Goal: Task Accomplishment & Management: Use online tool/utility

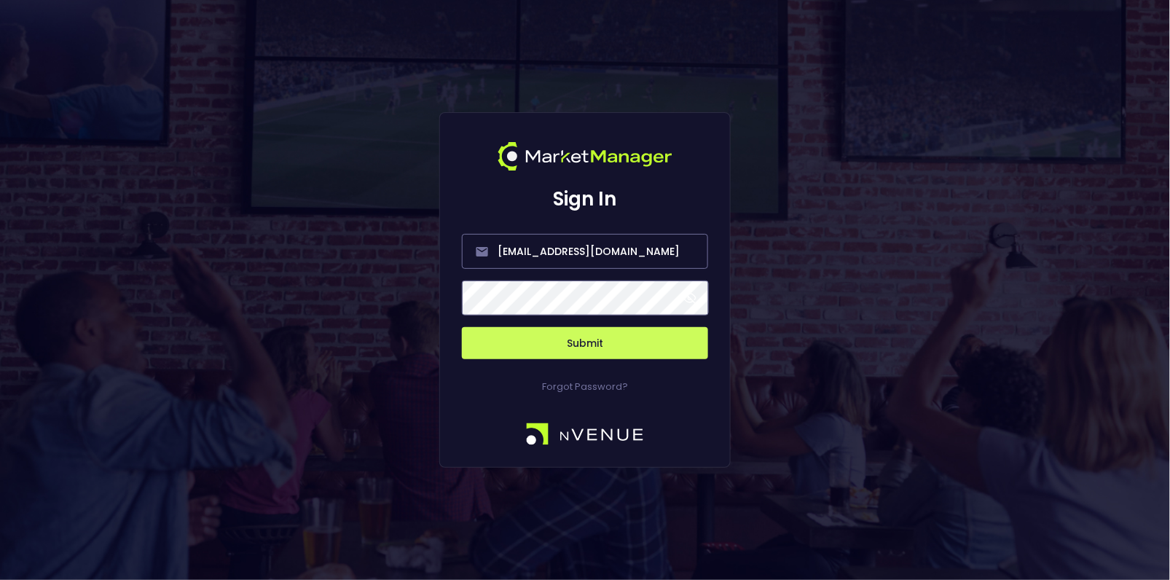
click at [573, 349] on button "Submit" at bounding box center [585, 343] width 246 height 32
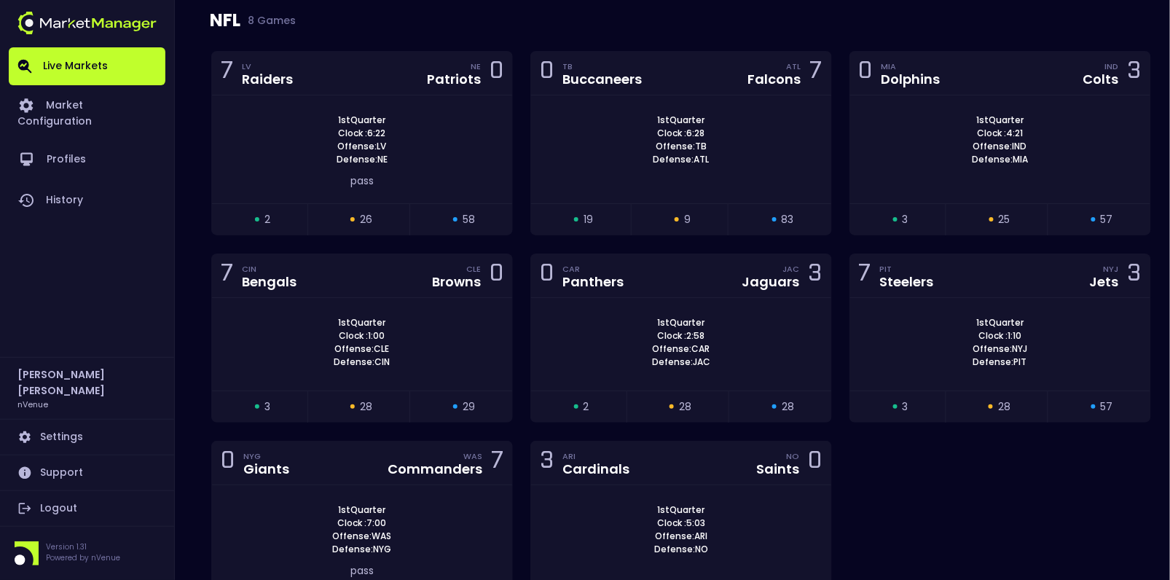
scroll to position [1686, 0]
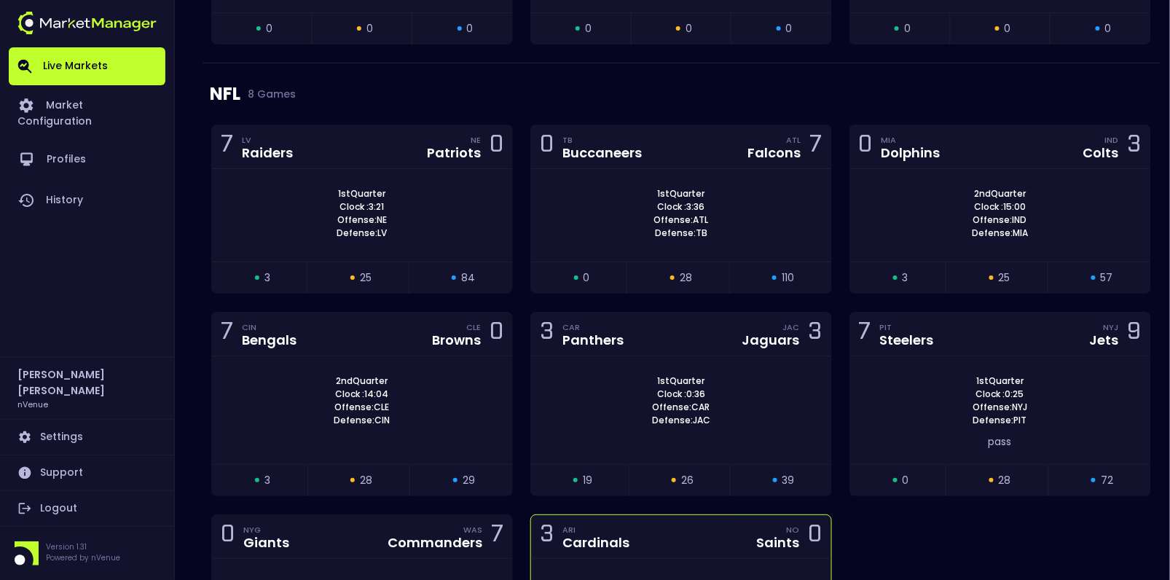
click at [700, 515] on div "3 ARI Cardinals NO Saints 0" at bounding box center [681, 537] width 300 height 44
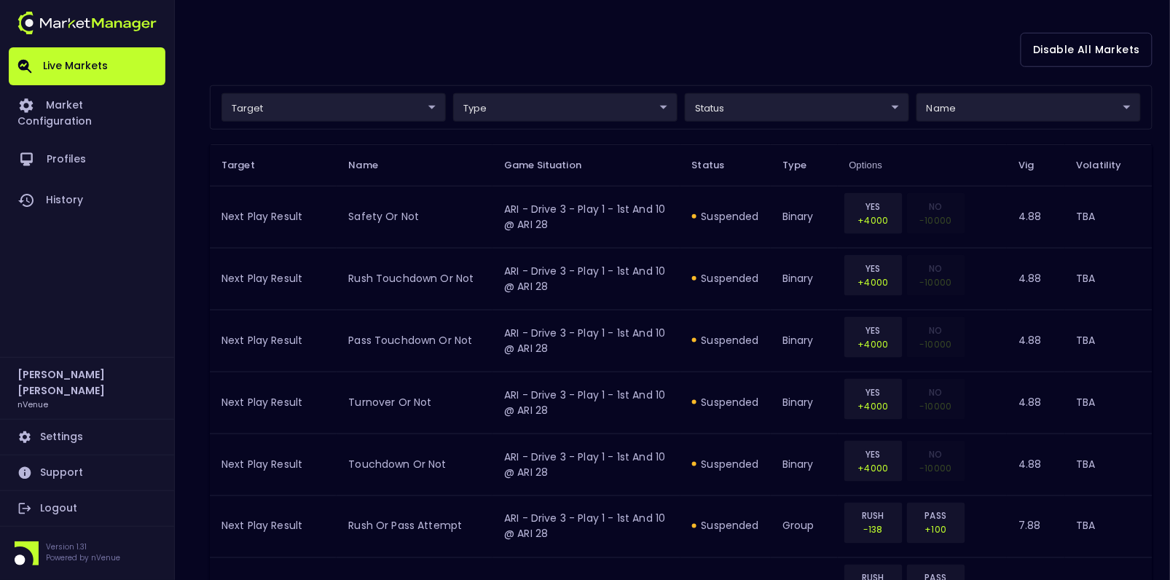
scroll to position [368, 0]
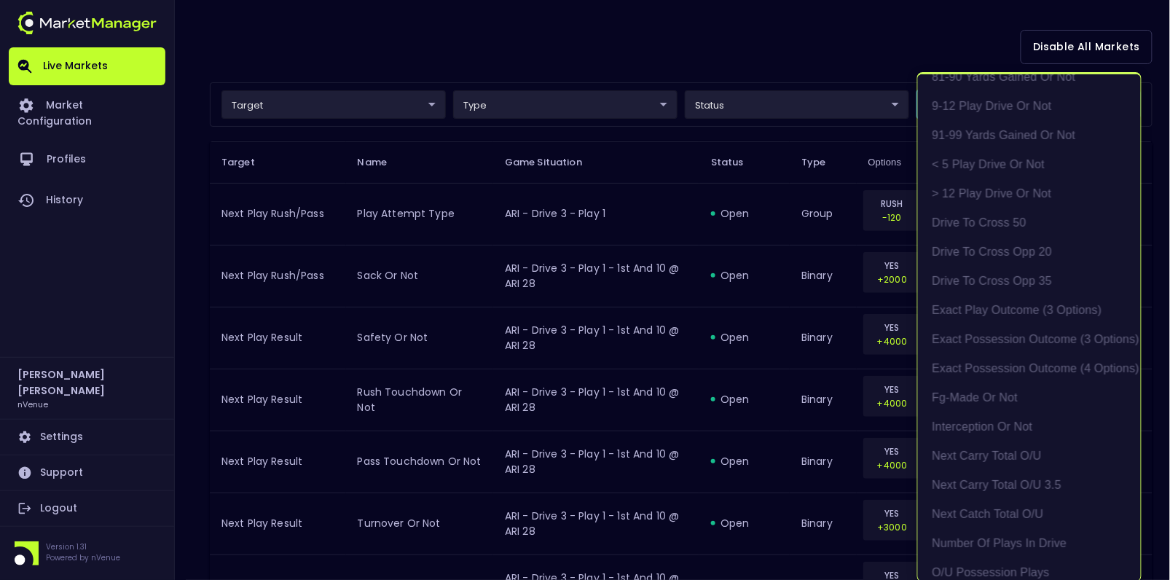
scroll to position [343, 0]
click at [1024, 359] on li "exact possession outcome (4 options)" at bounding box center [1029, 363] width 223 height 29
type input "Possession Result"
type input "group"
type input "exact possession outcome (4 options)"
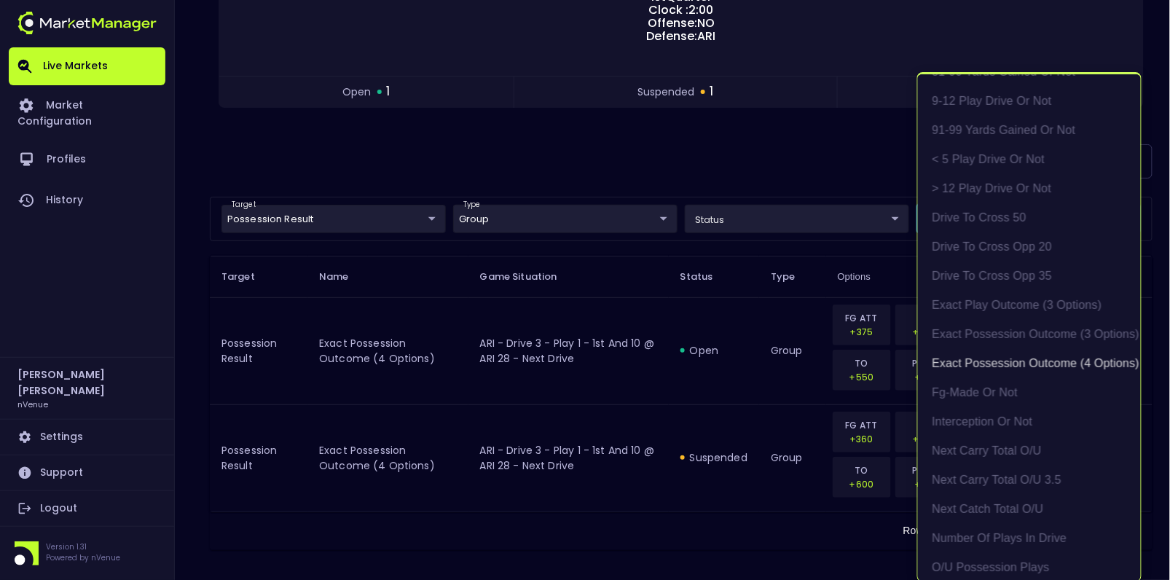
scroll to position [1, 0]
click at [747, 321] on div at bounding box center [585, 290] width 1170 height 580
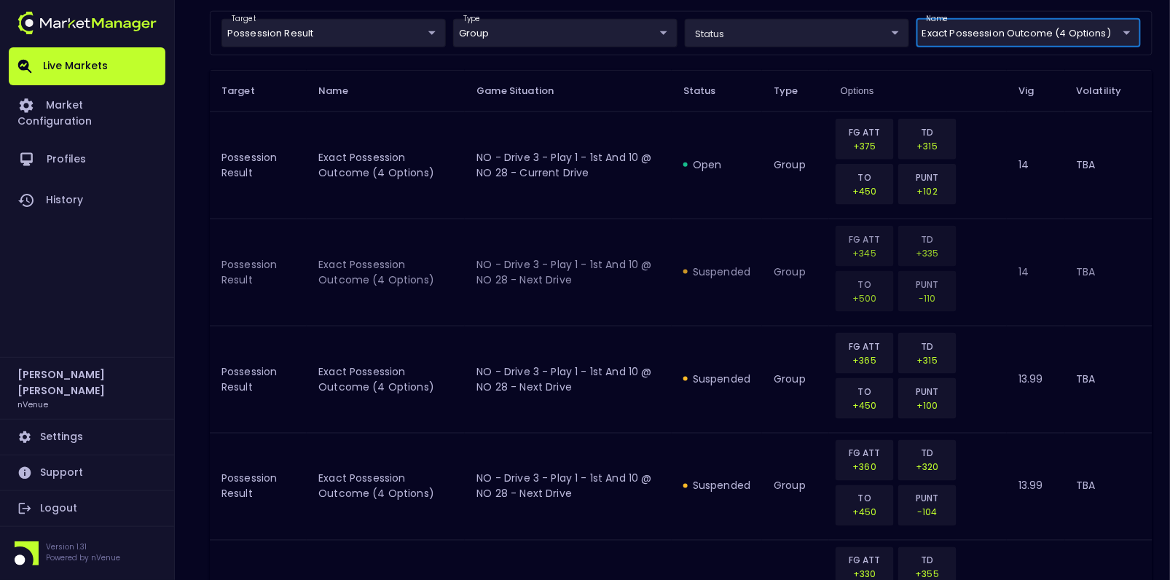
scroll to position [0, 0]
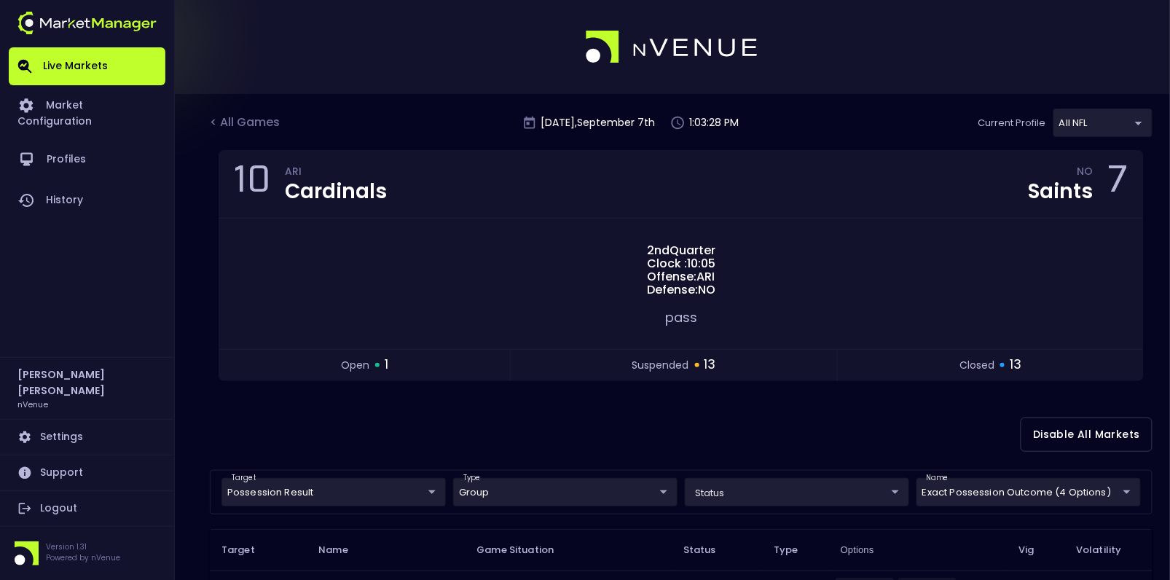
click at [232, 114] on div "< All Games" at bounding box center [246, 123] width 73 height 19
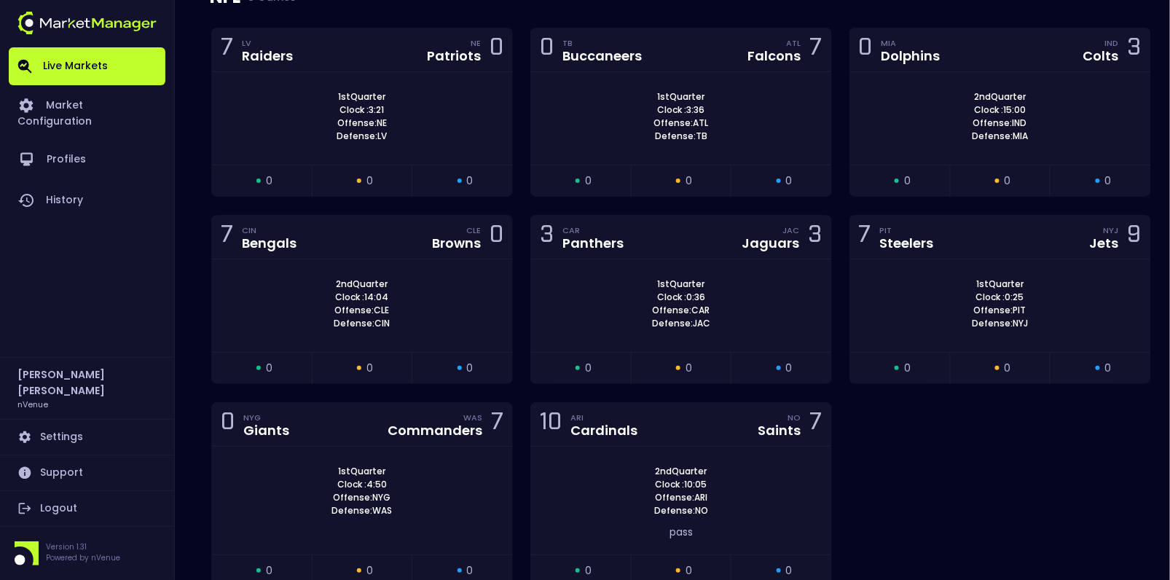
scroll to position [1674, 0]
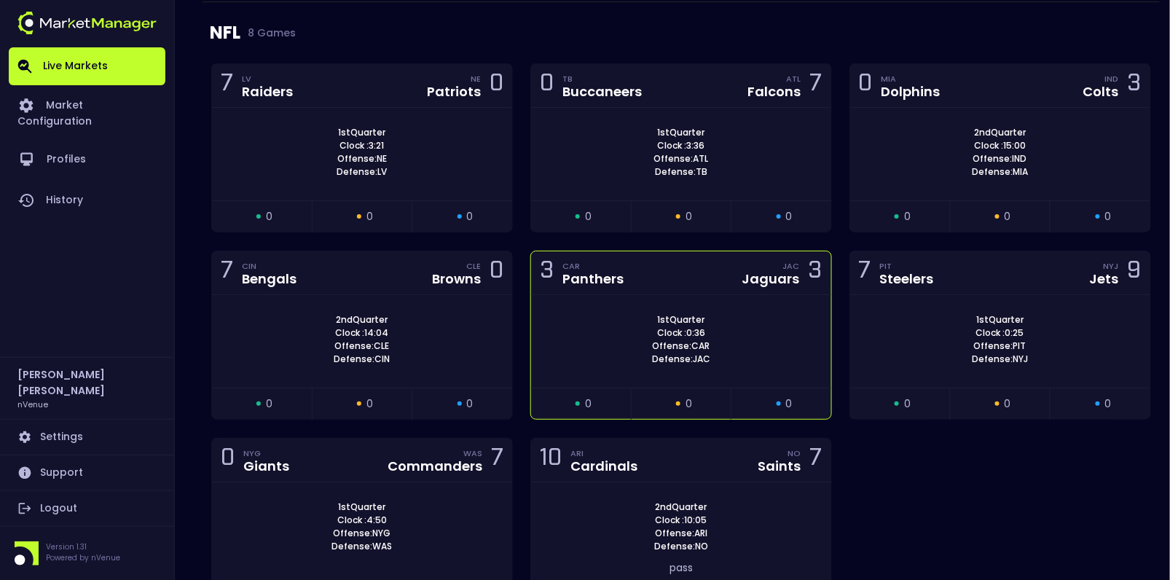
click at [619, 313] on div "1st Quarter Clock : 0:36 Offense: CAR Defense: JAC" at bounding box center [681, 339] width 300 height 52
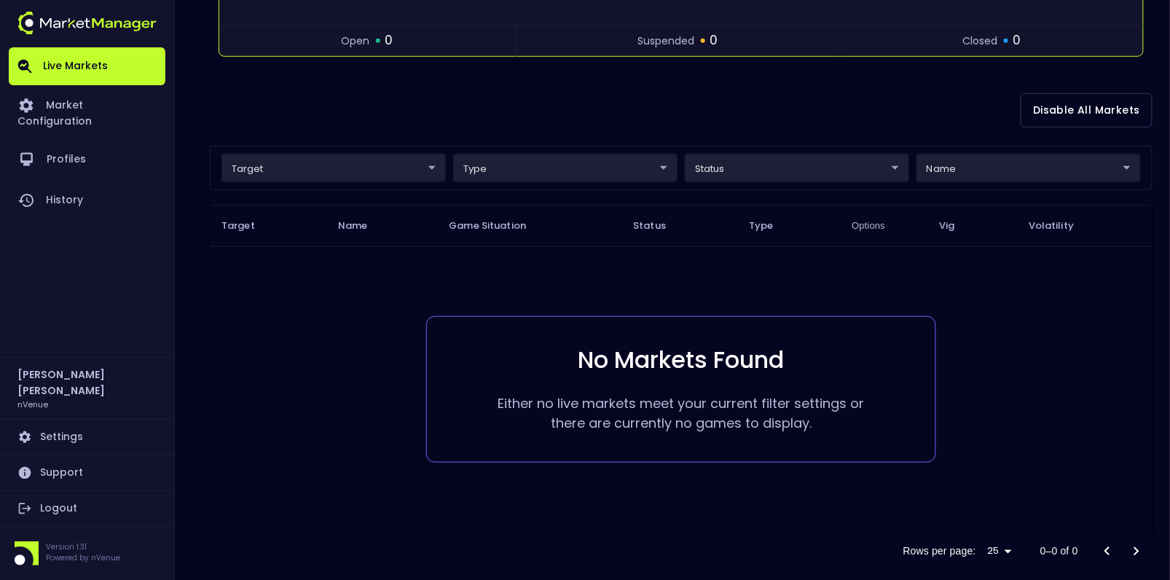
scroll to position [312, 0]
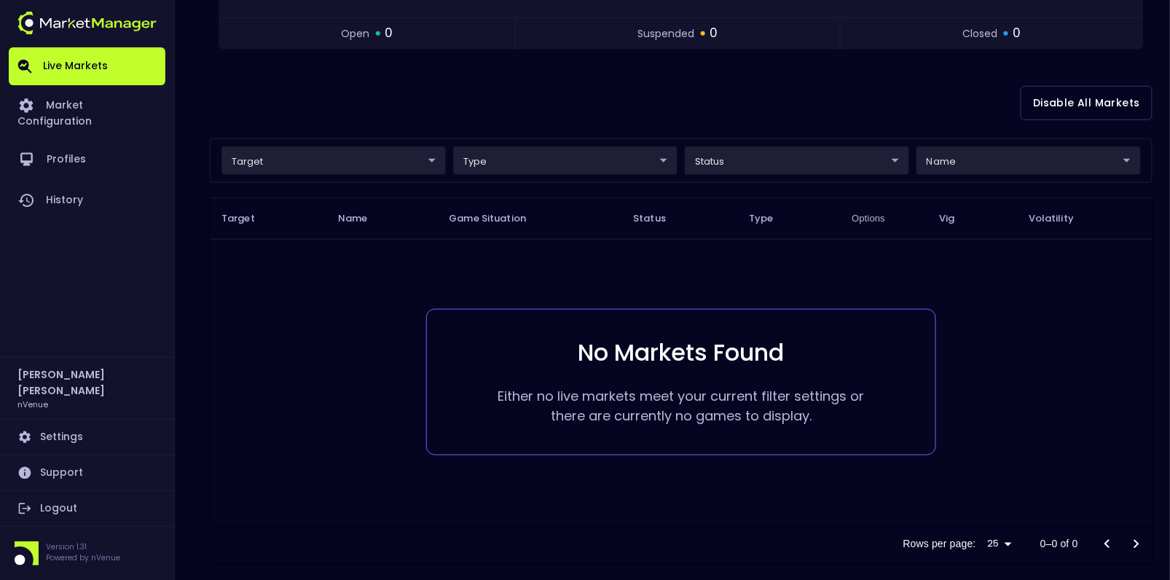
click at [1021, 167] on body "Live Markets Market Configuration Profiles History [PERSON_NAME] nVenue Setting…" at bounding box center [585, 143] width 1170 height 910
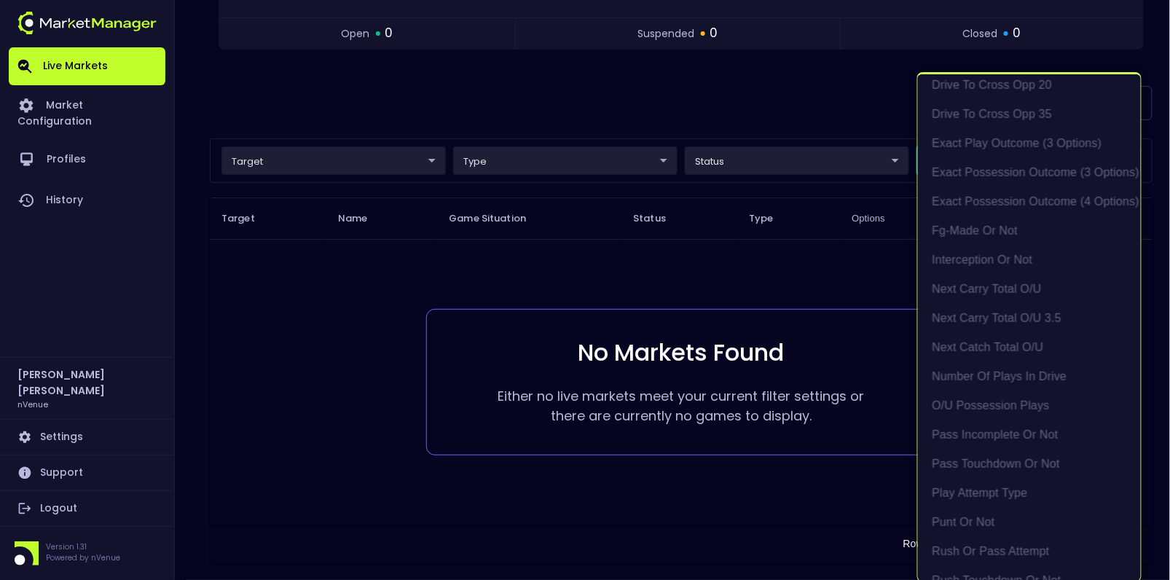
scroll to position [489, 0]
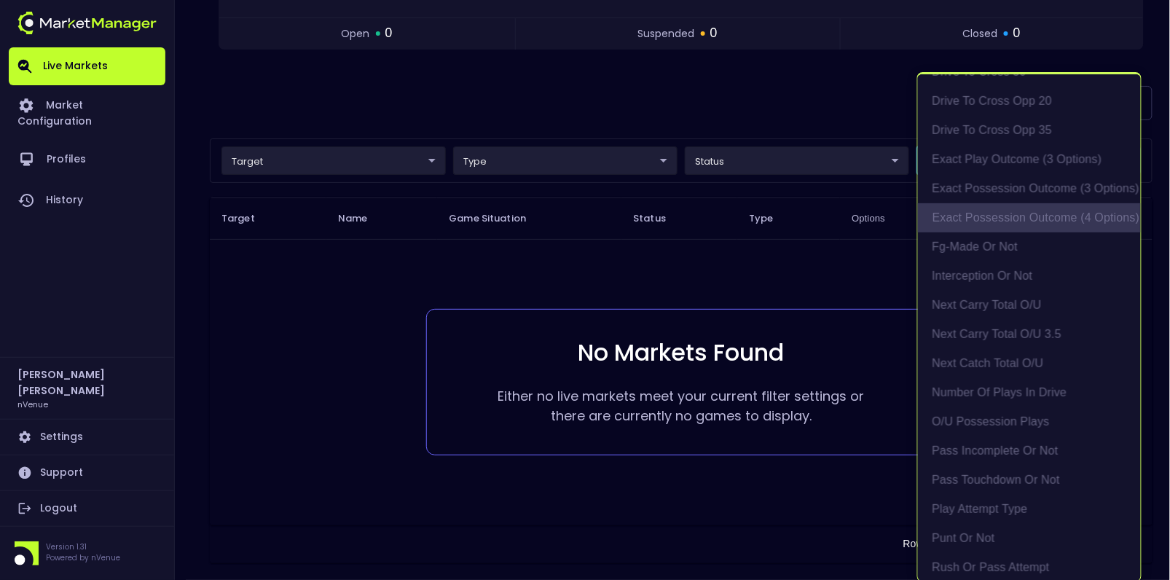
click at [990, 216] on li "exact possession outcome (4 options)" at bounding box center [1029, 217] width 223 height 29
type input "Possession Result"
type input "group"
type input "exact possession outcome (4 options)"
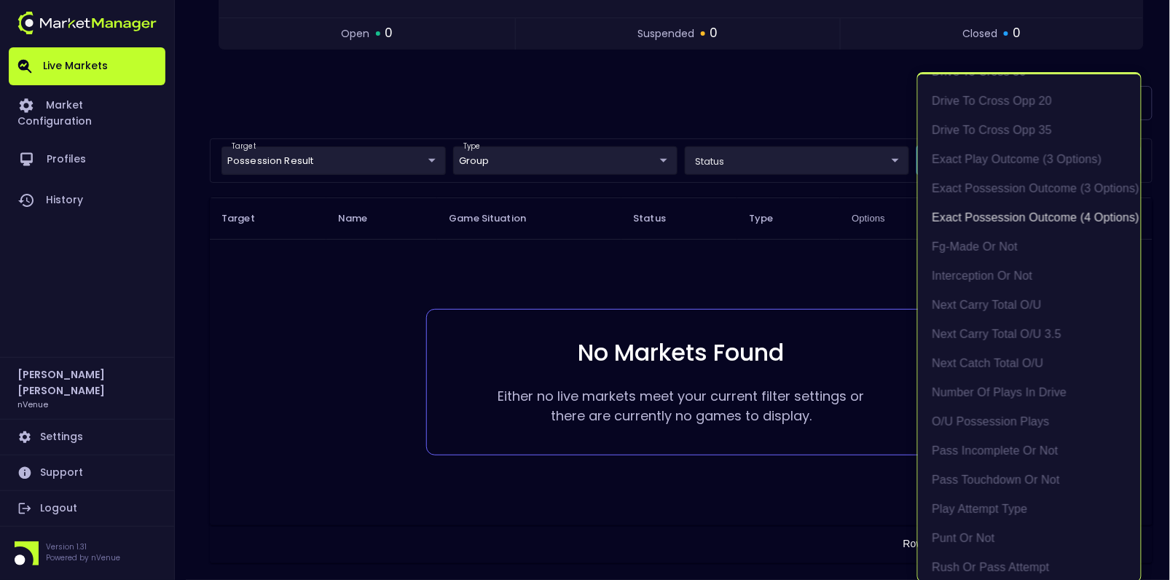
scroll to position [1, 0]
click at [681, 89] on div at bounding box center [585, 290] width 1170 height 580
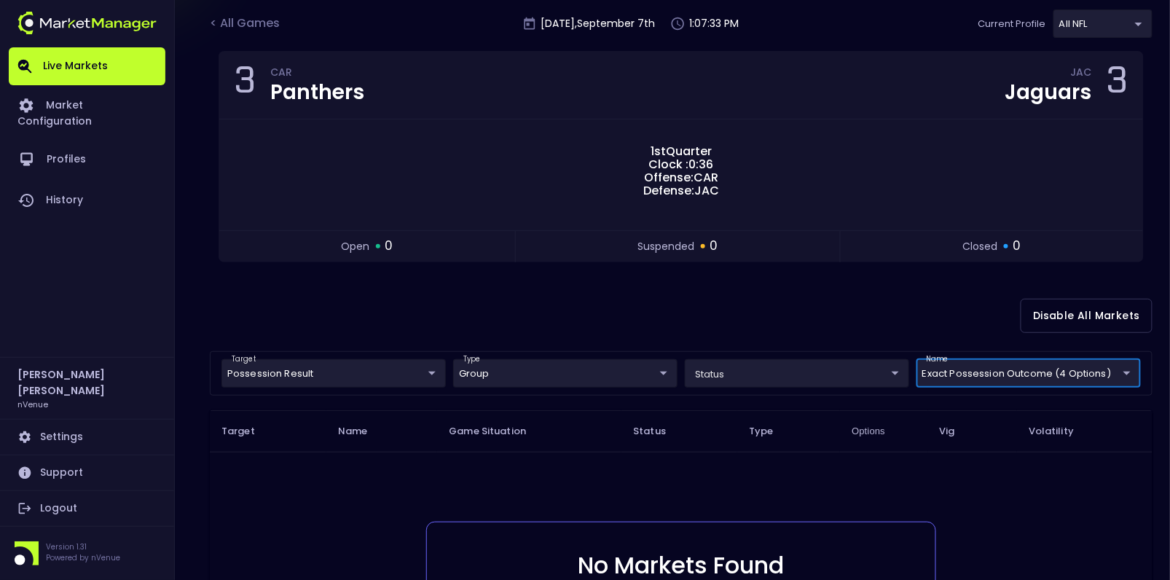
scroll to position [0, 0]
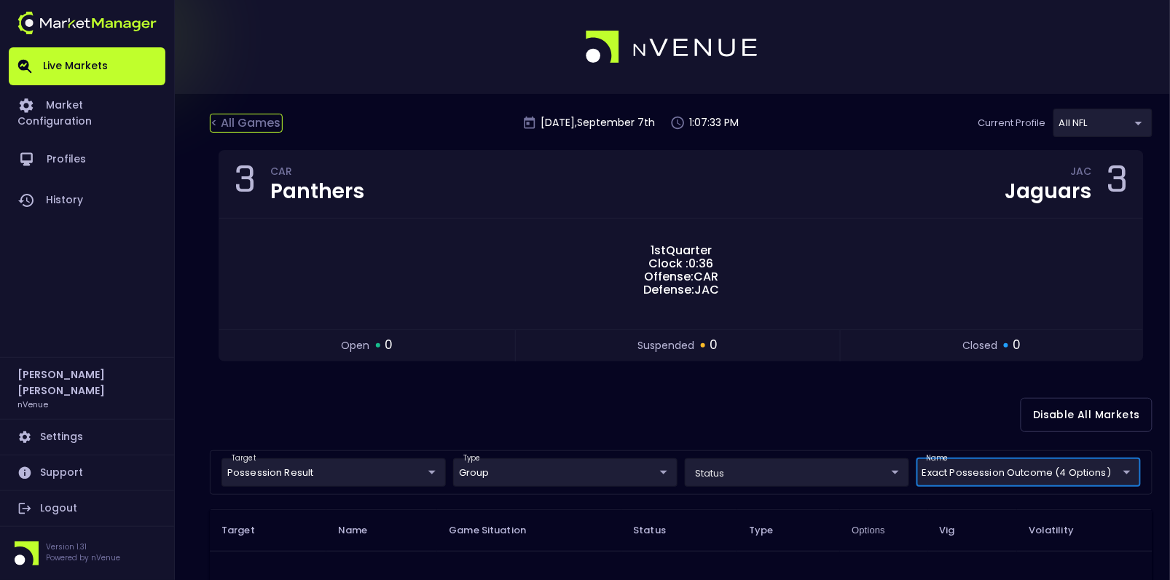
click at [254, 117] on div "< All Games" at bounding box center [246, 123] width 73 height 19
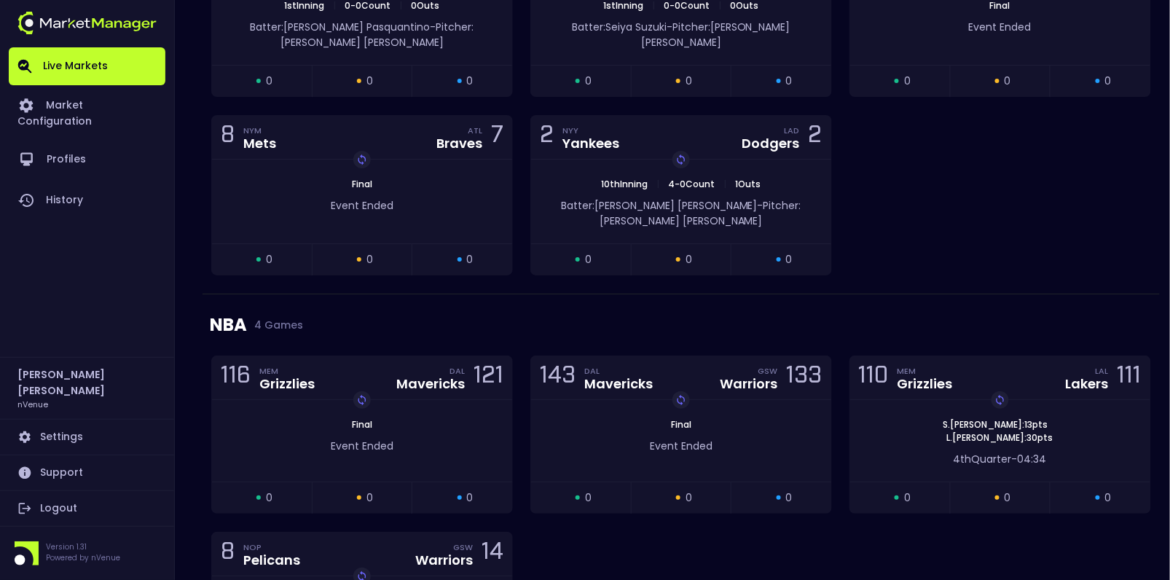
scroll to position [1663, 0]
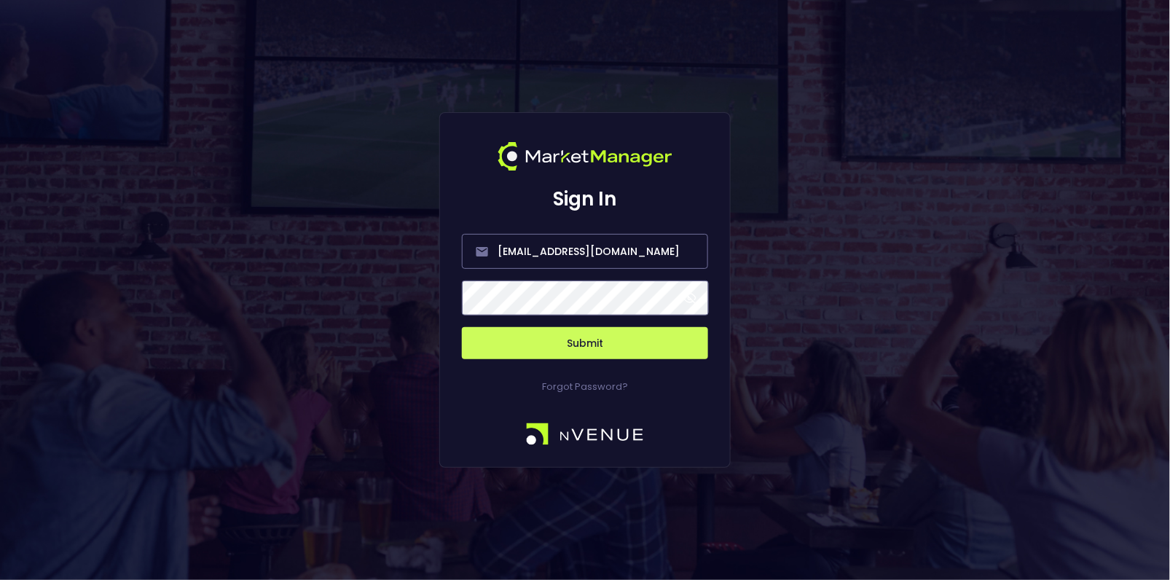
click at [557, 348] on button "Submit" at bounding box center [585, 343] width 246 height 32
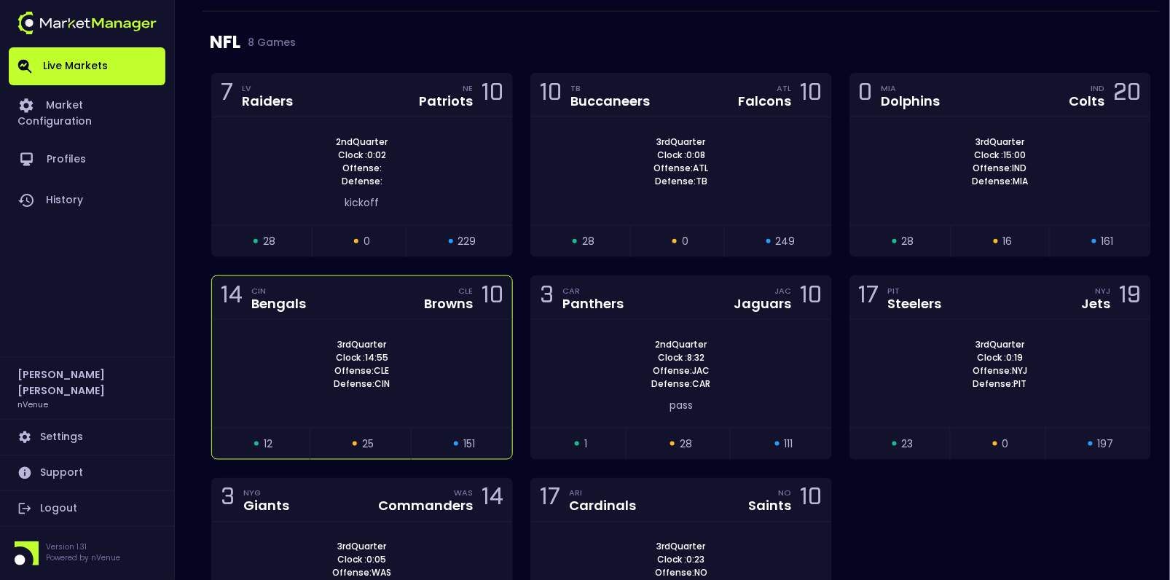
click at [394, 284] on div "14 CIN Bengals CLE Browns 10" at bounding box center [362, 298] width 300 height 44
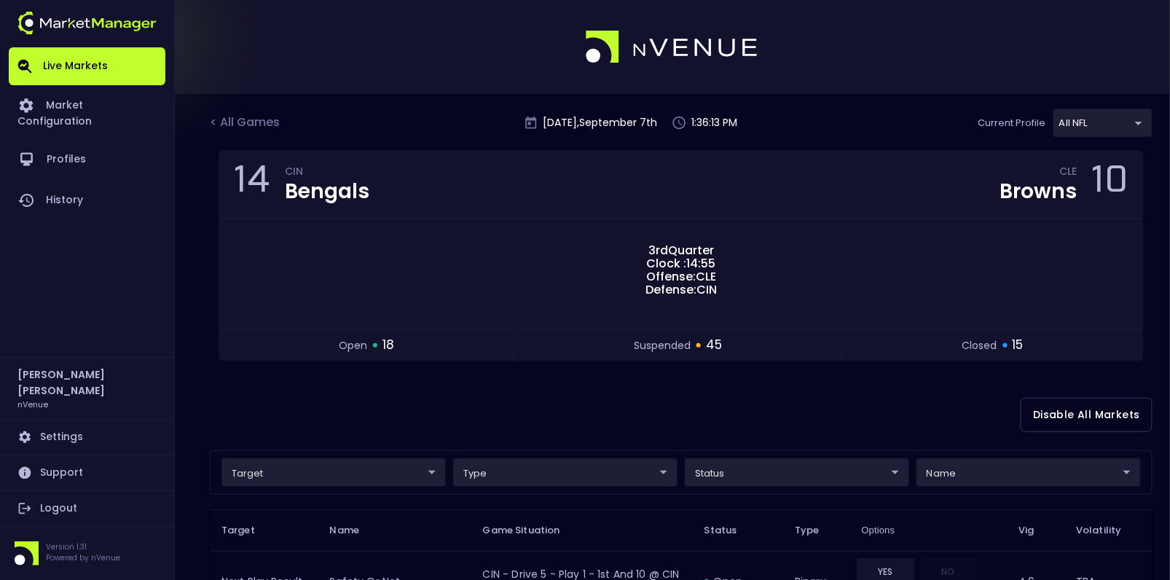
scroll to position [42, 0]
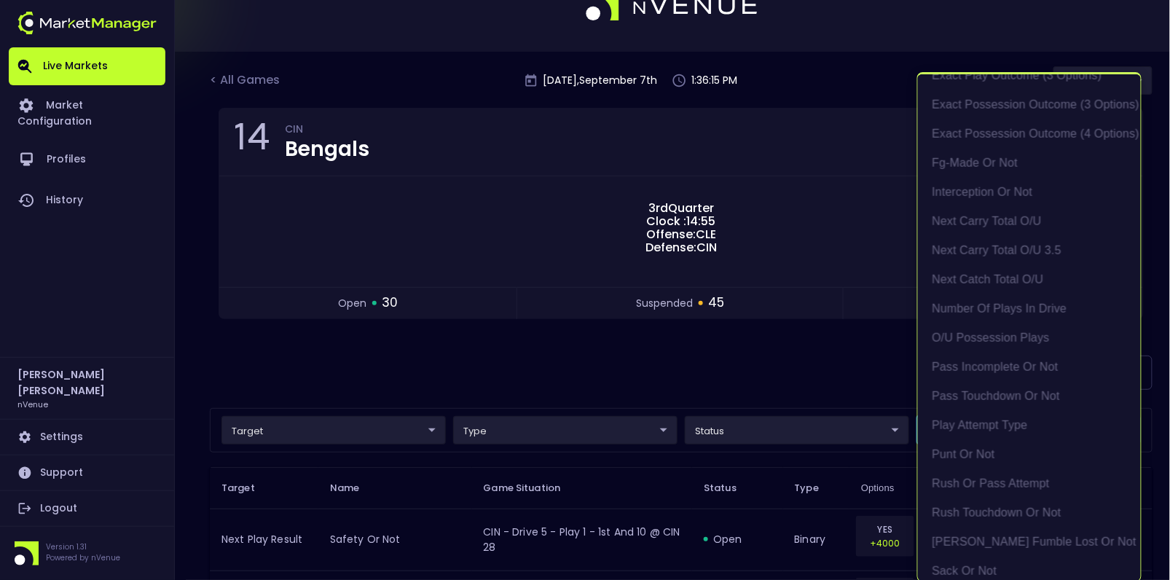
scroll to position [526, 0]
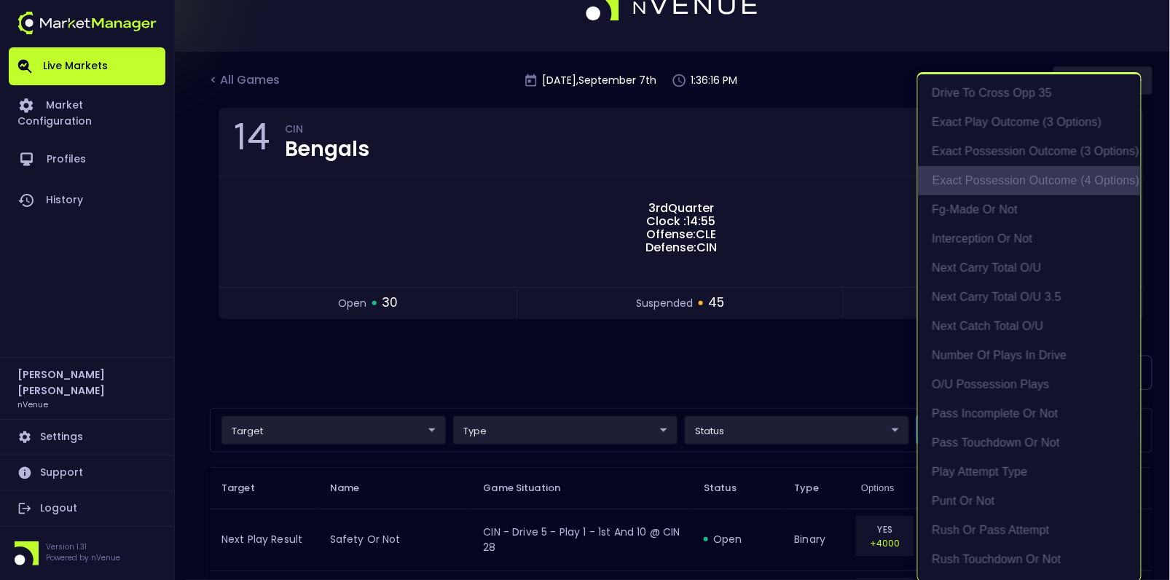
click at [1019, 176] on li "exact possession outcome (4 options)" at bounding box center [1029, 180] width 223 height 29
type input "Possession Result"
type input "group"
type input "exact possession outcome (4 options)"
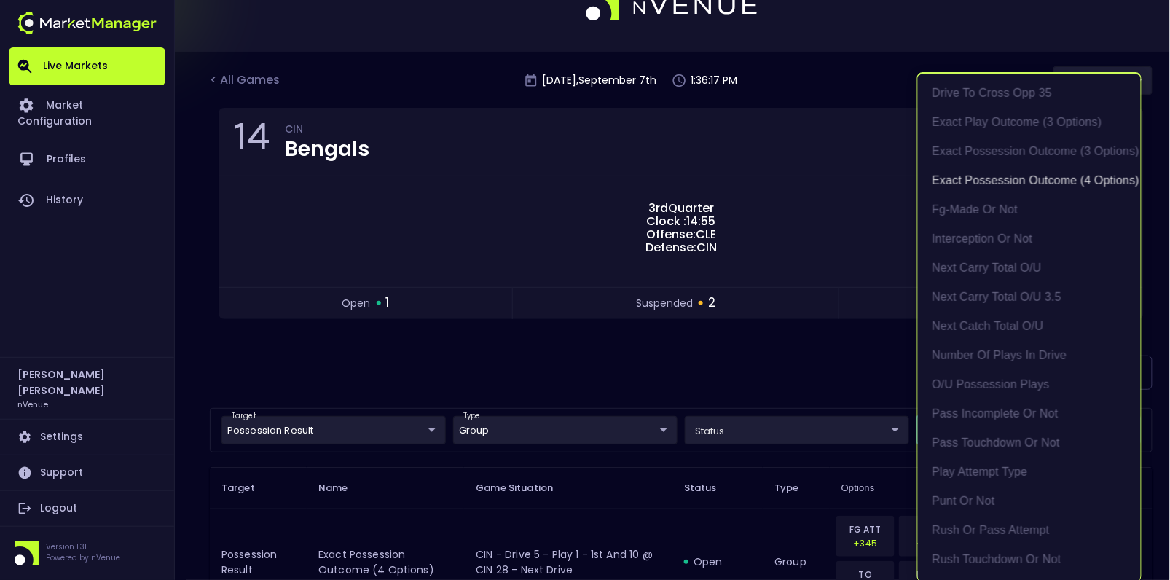
click at [626, 349] on div at bounding box center [585, 290] width 1170 height 580
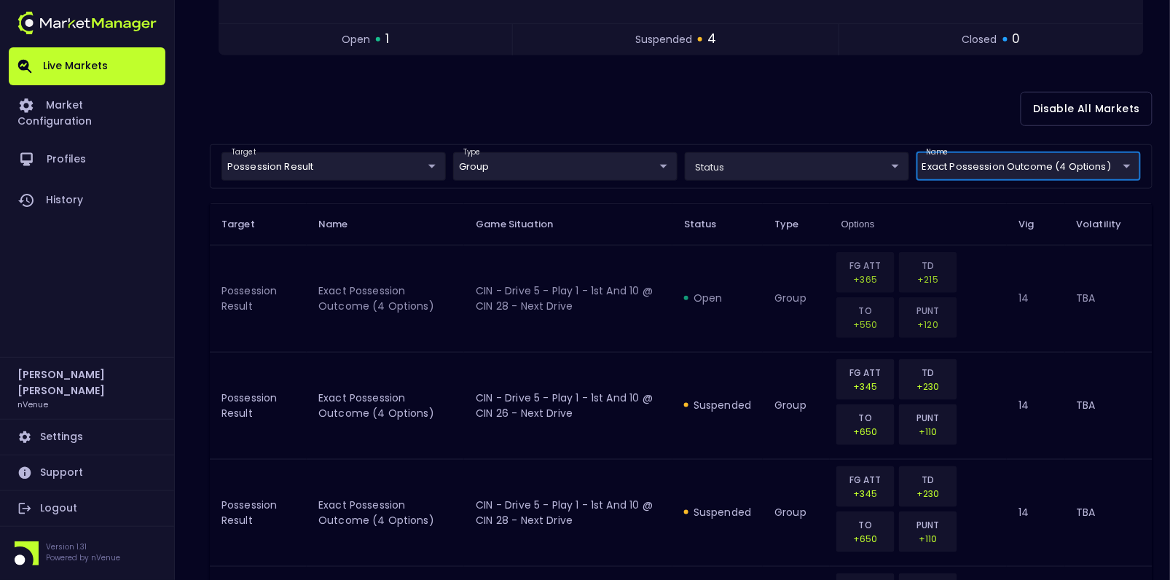
scroll to position [303, 0]
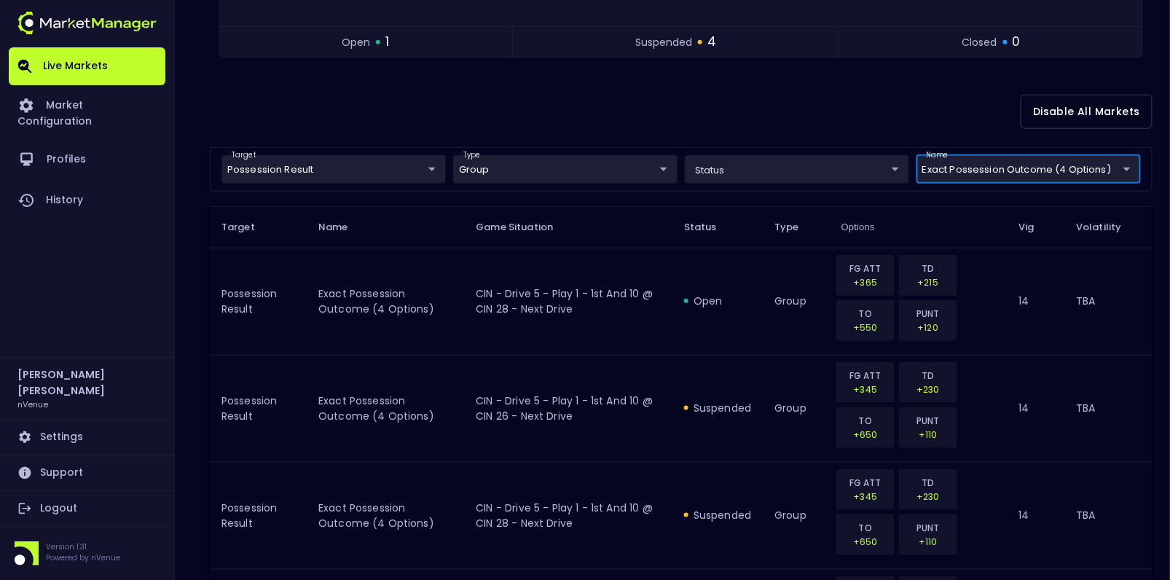
click at [662, 126] on div "Disable All Markets" at bounding box center [681, 112] width 943 height 71
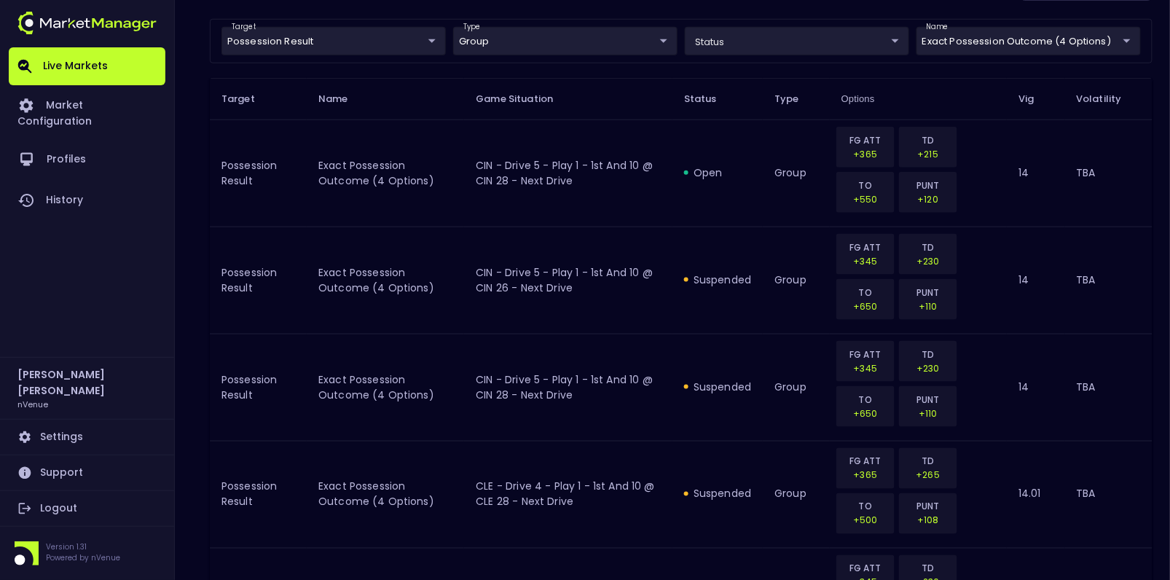
scroll to position [364, 0]
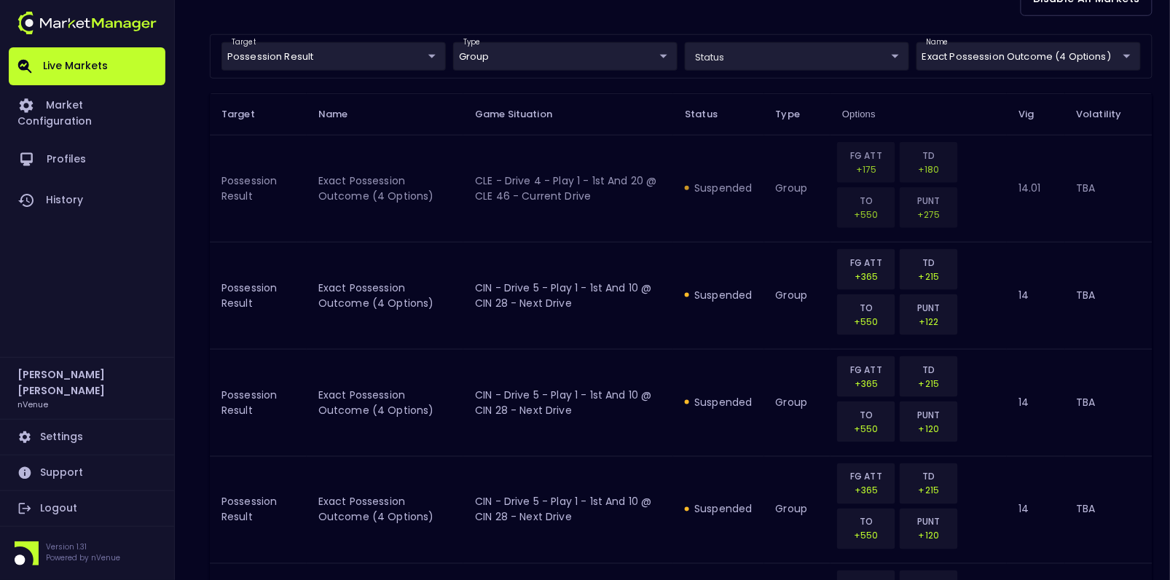
click at [754, 229] on td "suspended" at bounding box center [718, 188] width 90 height 107
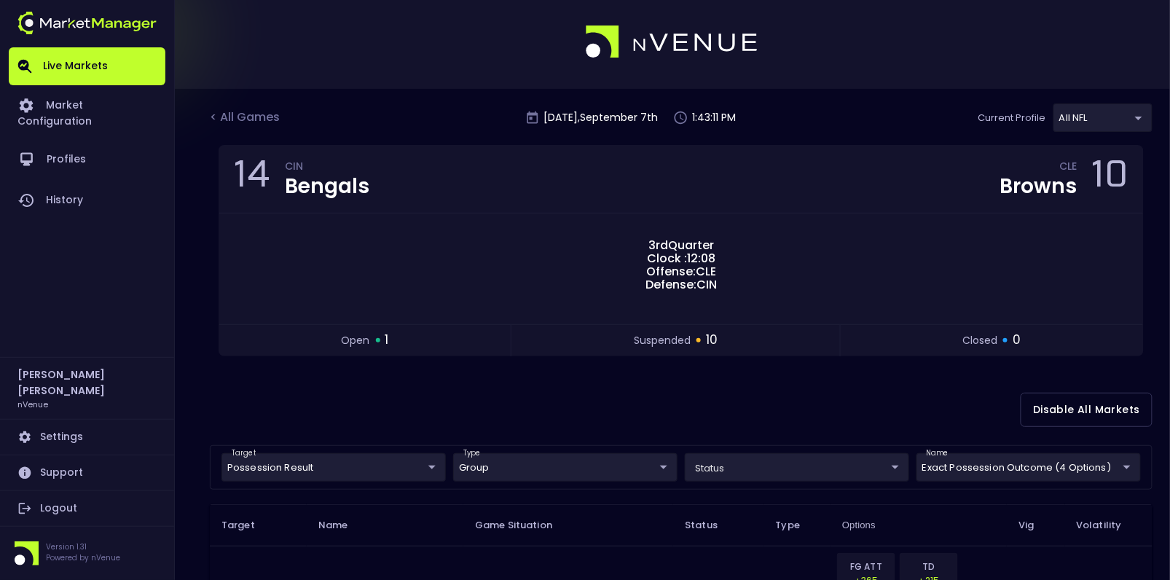
scroll to position [0, 0]
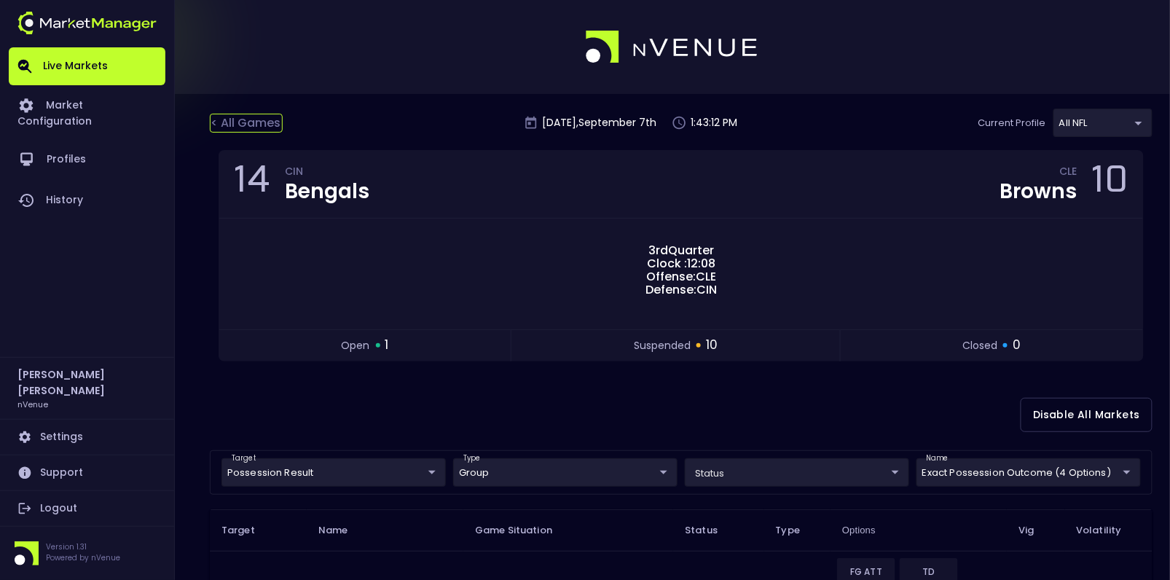
click at [240, 117] on div "< All Games" at bounding box center [246, 123] width 73 height 19
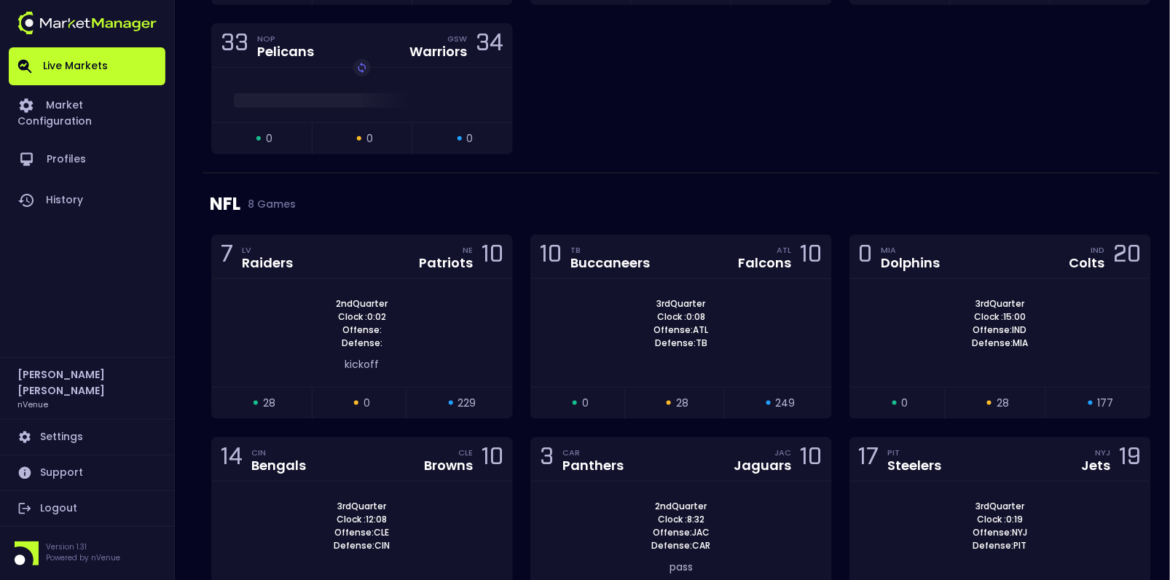
scroll to position [2063, 0]
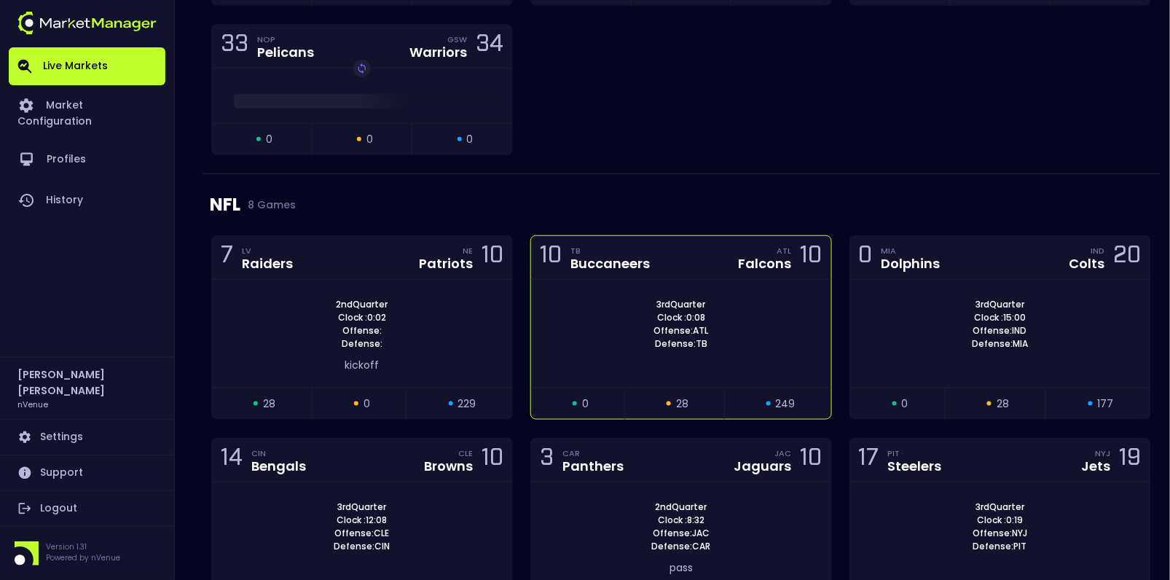
click at [732, 280] on div "3rd Quarter Clock : 0:08 Offense: ATL Defense: TB" at bounding box center [681, 334] width 300 height 108
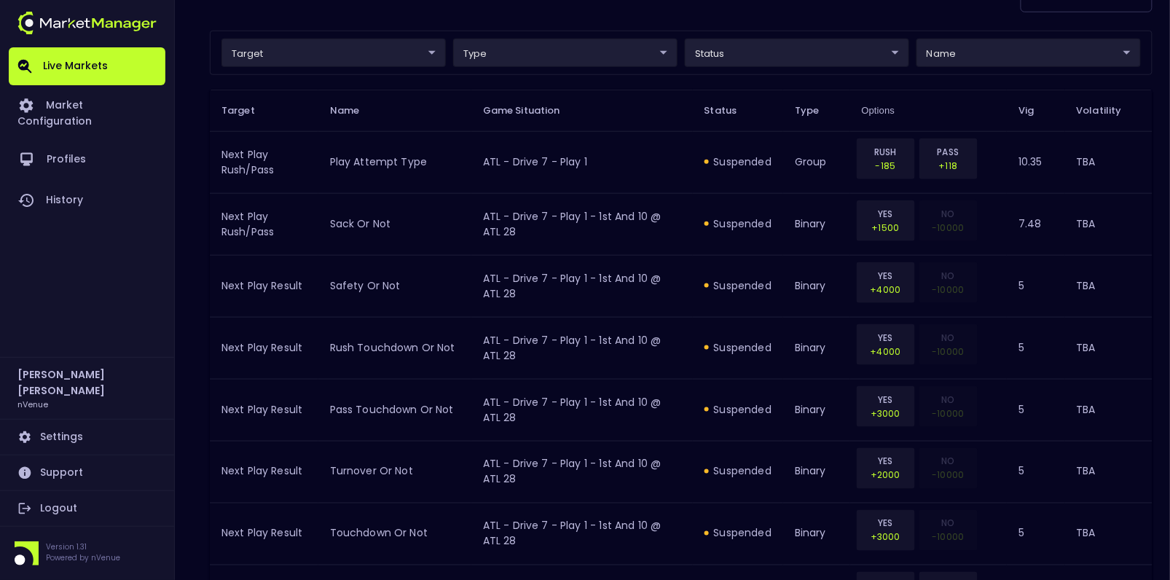
scroll to position [416, 0]
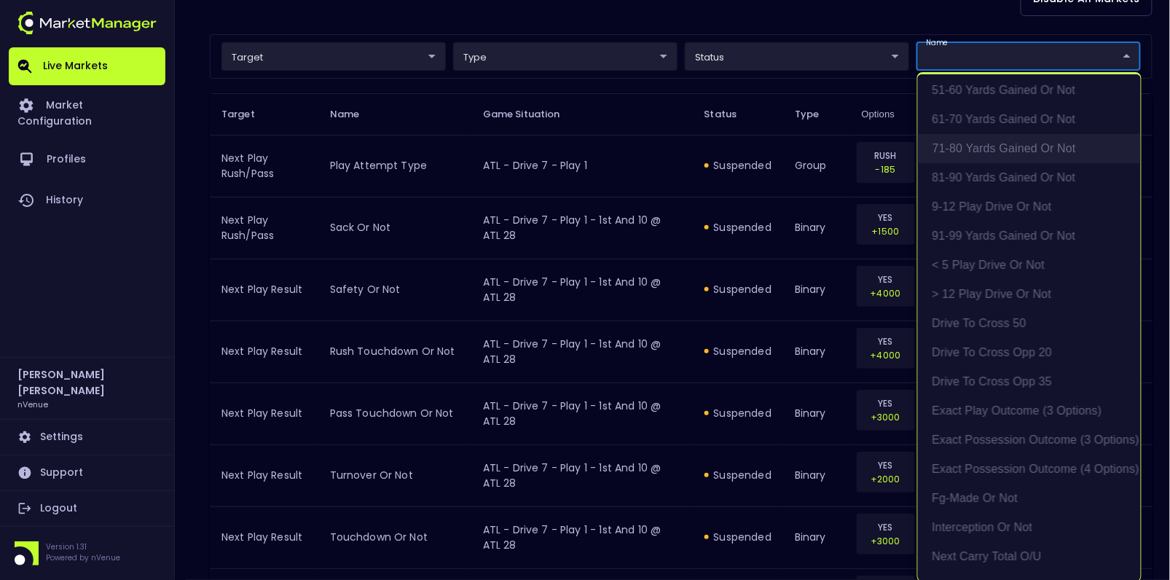
scroll to position [265, 0]
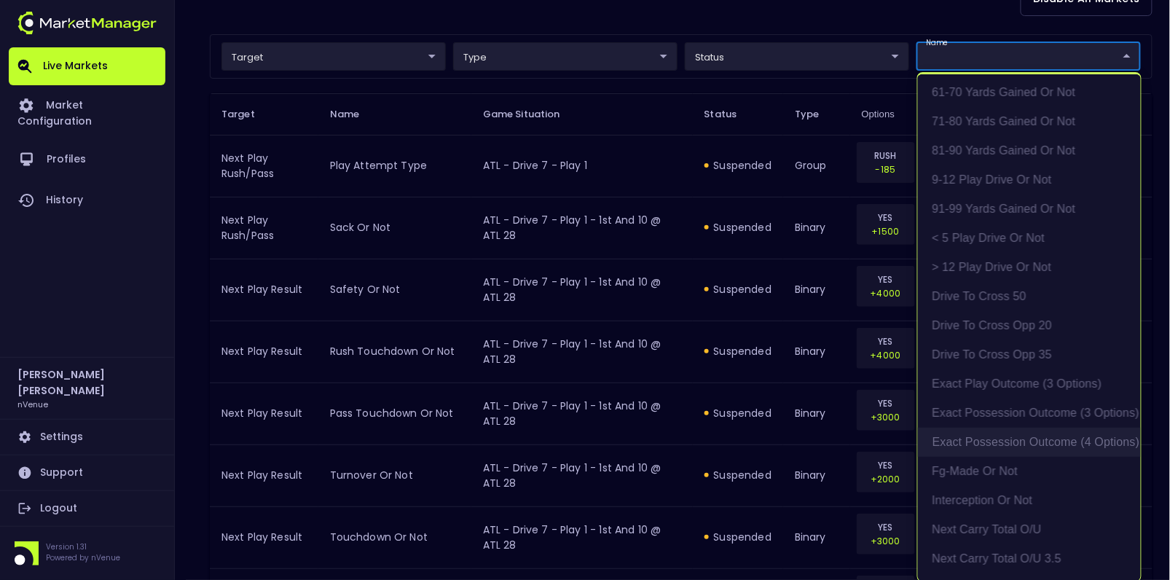
click at [1015, 453] on li "exact possession outcome (4 options)" at bounding box center [1029, 442] width 223 height 29
type input "Possession Result"
type input "group"
type input "exact possession outcome (4 options)"
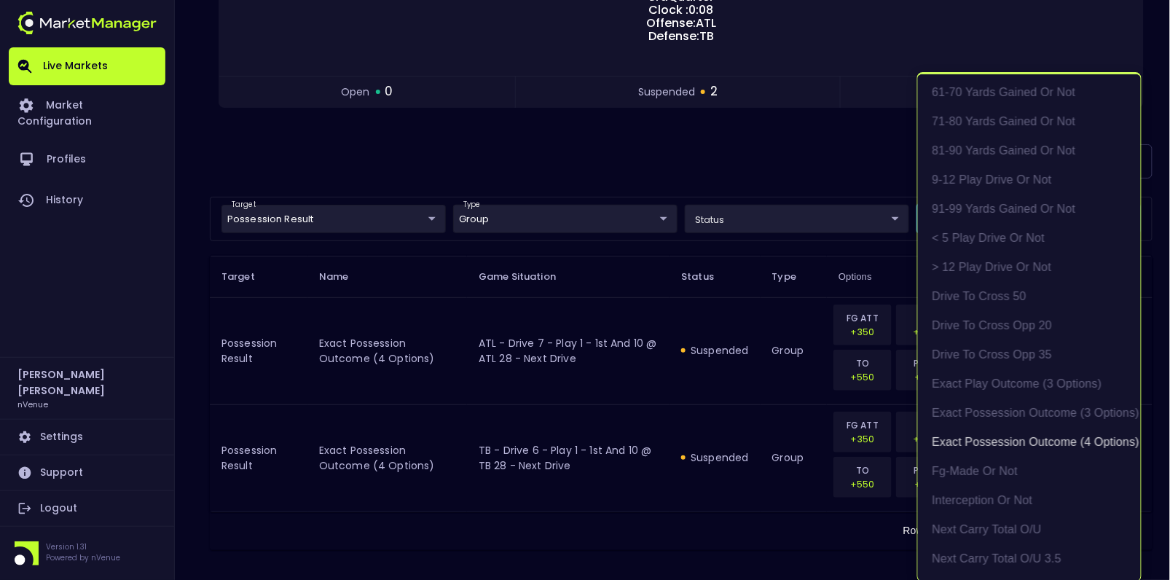
scroll to position [1, 0]
click at [680, 295] on div at bounding box center [585, 290] width 1170 height 580
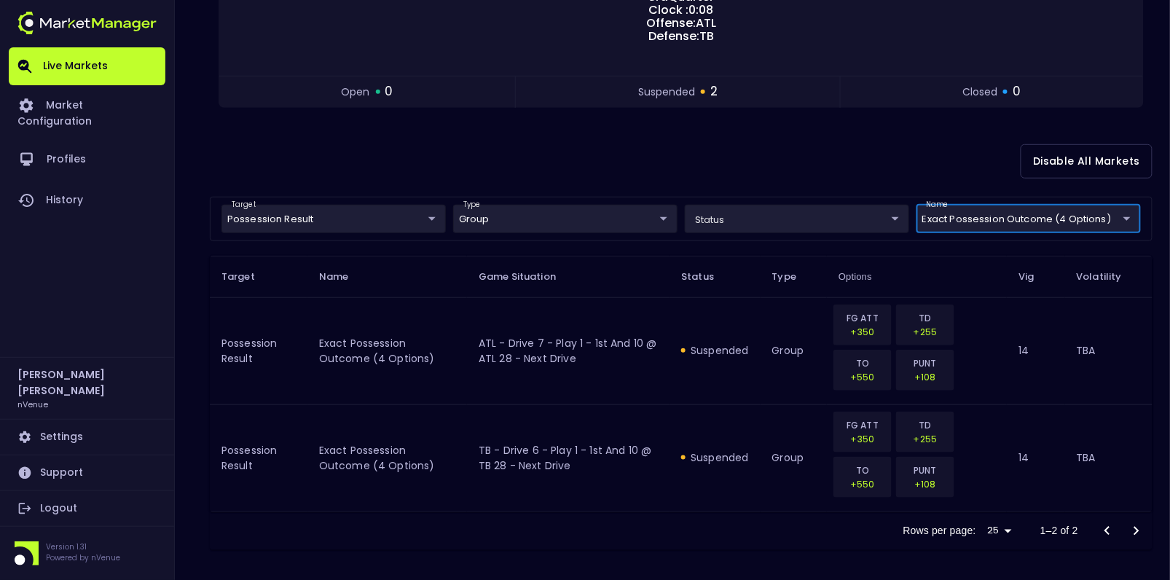
scroll to position [0, 0]
